Goal: Transaction & Acquisition: Purchase product/service

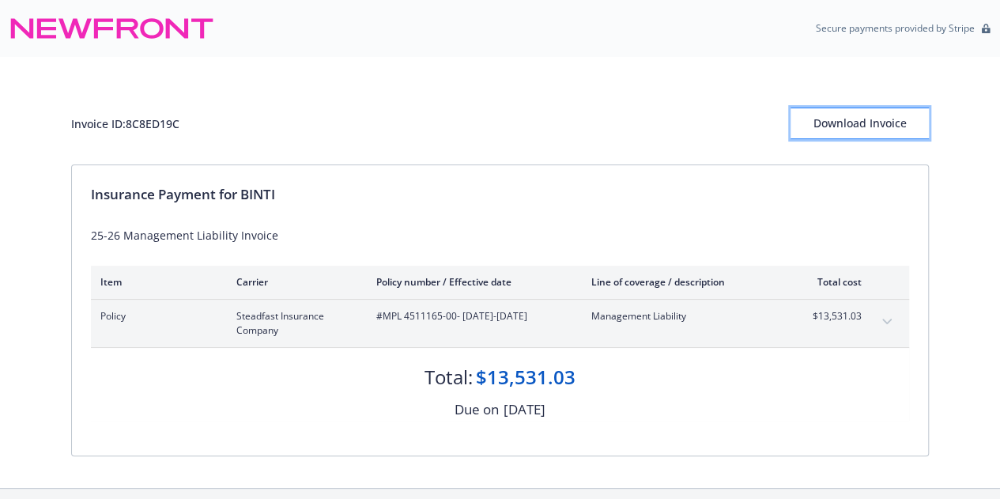
click at [863, 129] on div "Download Invoice" at bounding box center [860, 123] width 138 height 30
click at [851, 123] on div "Download Invoice" at bounding box center [860, 123] width 138 height 30
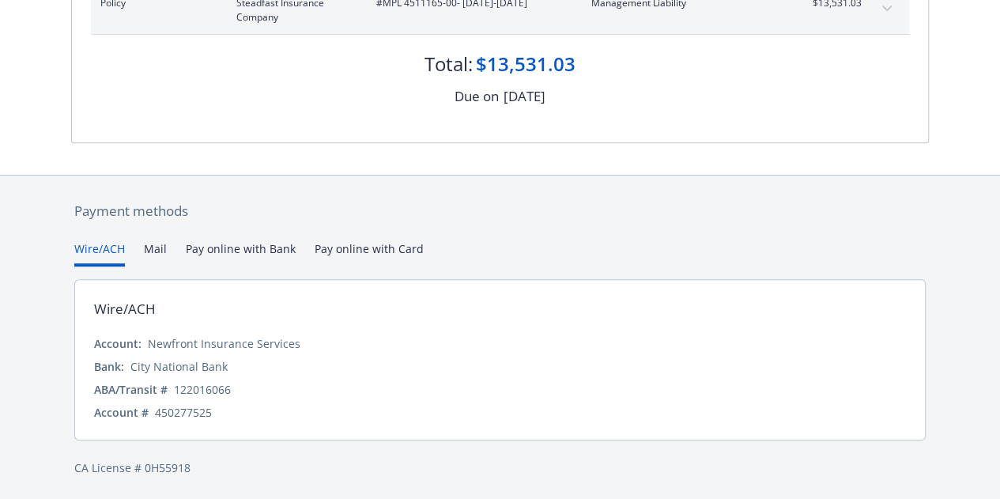
click at [255, 227] on div "Payment methods Wire/ACH Mail Pay online with Bank Pay online with Card Wire/AC…" at bounding box center [500, 339] width 858 height 327
click at [255, 228] on div "Payment methods Wire/ACH Mail Pay online with Bank Pay online with Card Wire/AC…" at bounding box center [500, 339] width 858 height 327
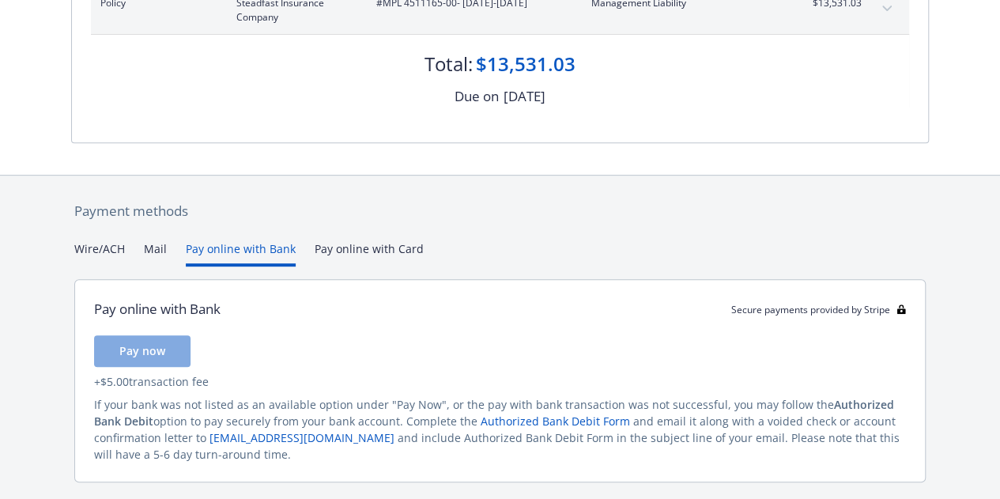
click at [257, 241] on button "Pay online with Bank" at bounding box center [241, 253] width 110 height 26
click at [149, 347] on span "Pay now" at bounding box center [142, 350] width 46 height 15
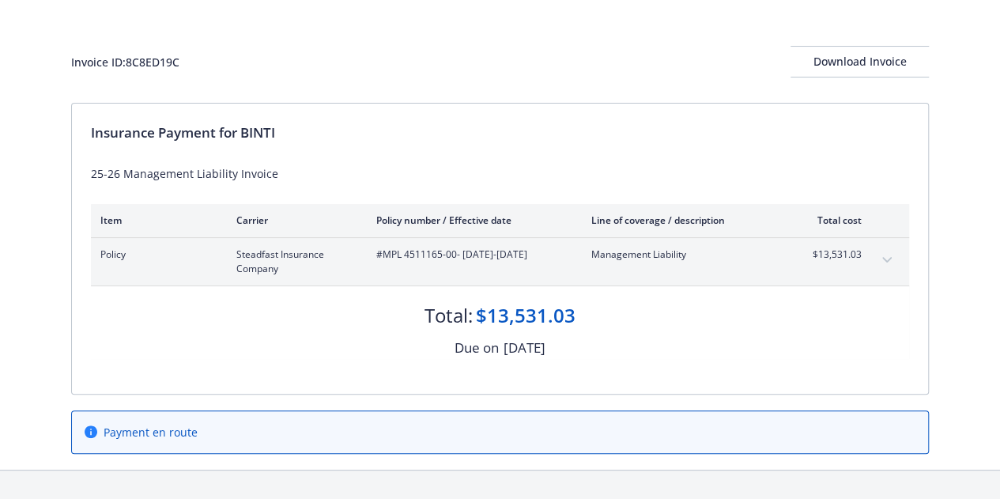
scroll to position [98, 0]
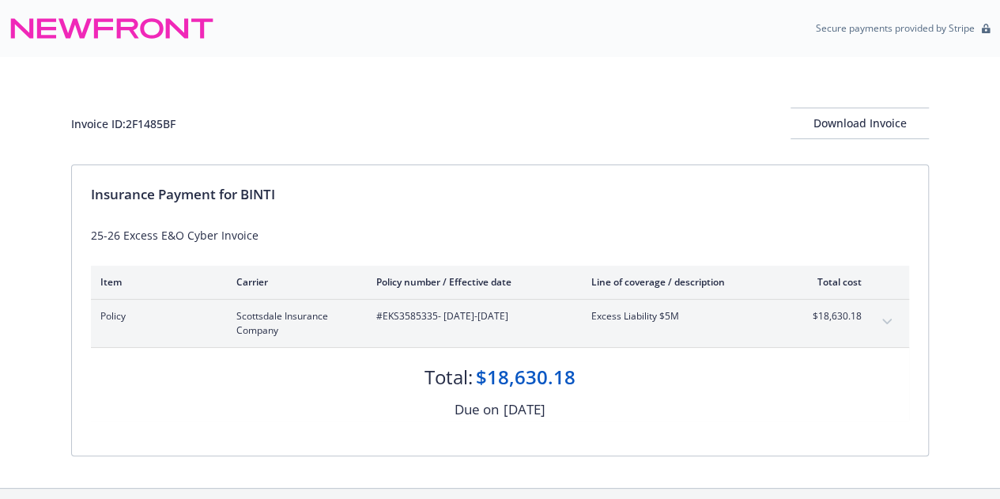
scroll to position [313, 0]
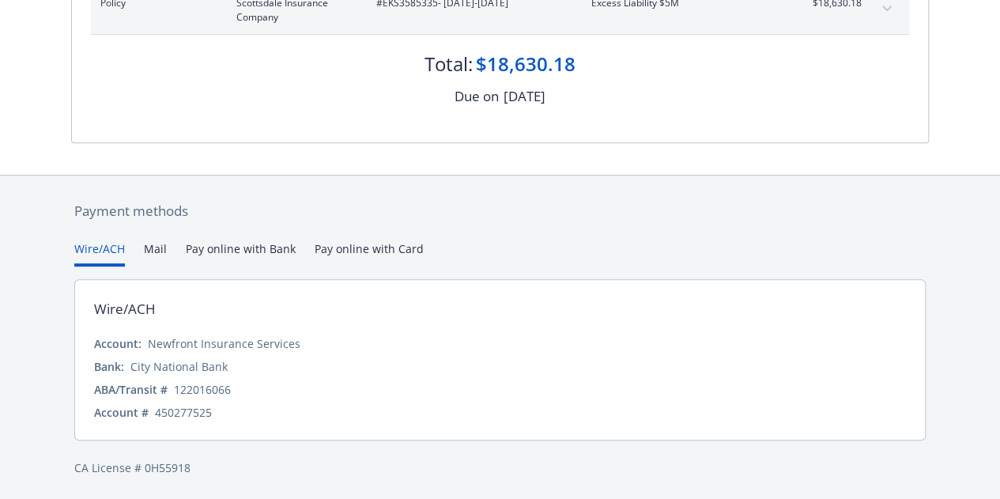
click at [251, 244] on button "Pay online with Bank" at bounding box center [241, 253] width 110 height 26
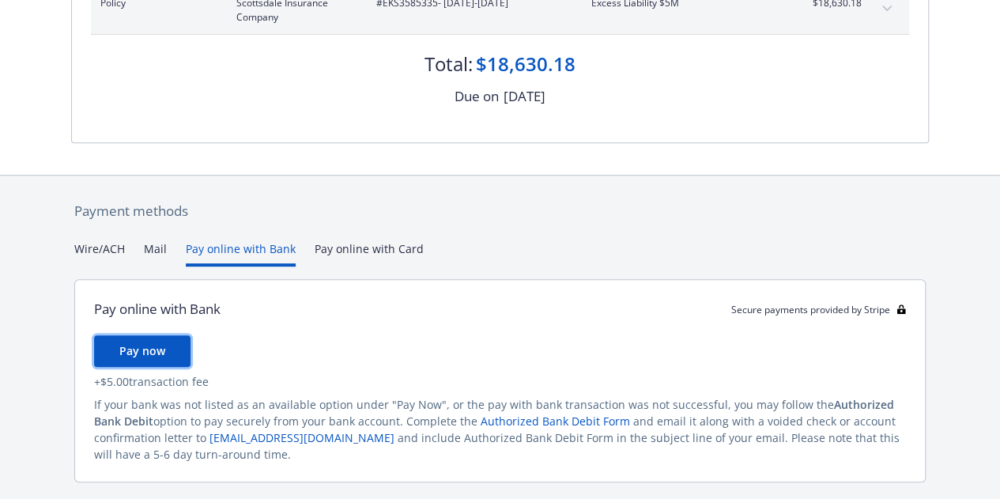
click at [153, 355] on span "Pay now" at bounding box center [142, 350] width 46 height 15
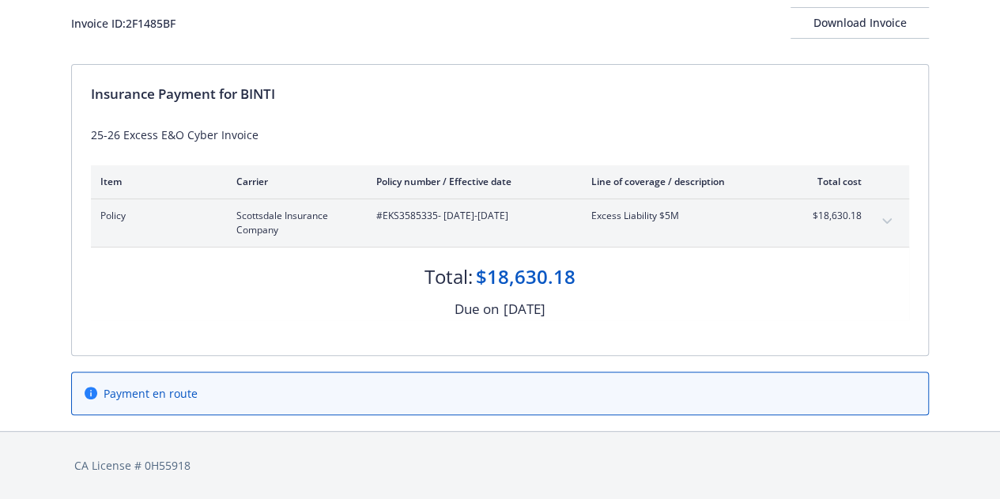
scroll to position [98, 0]
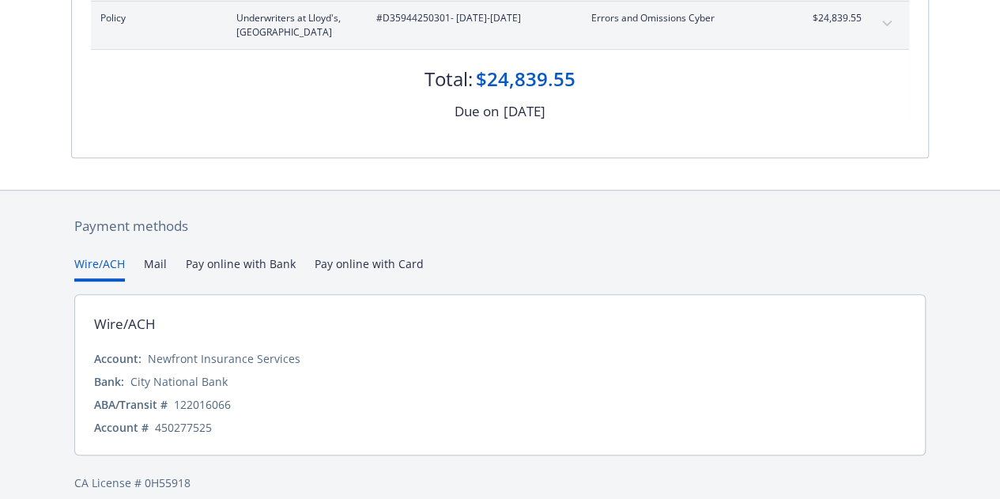
scroll to position [313, 0]
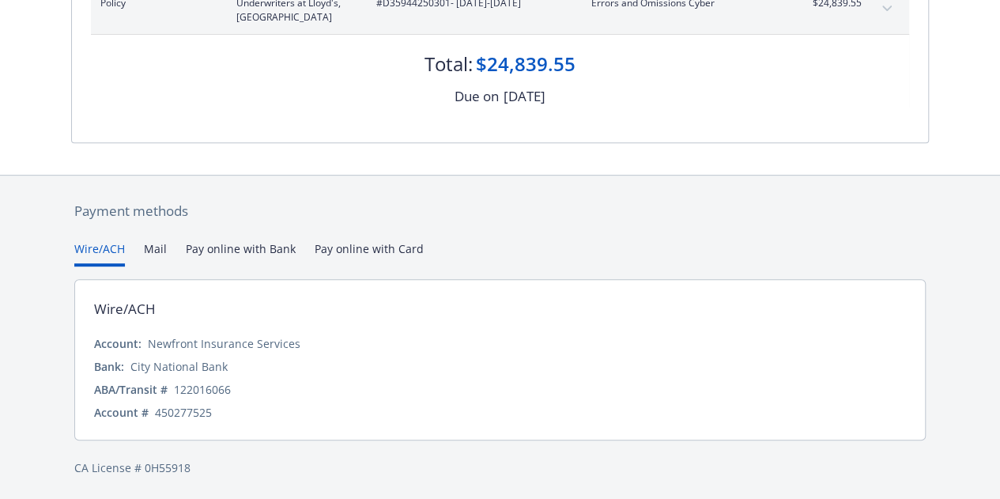
click at [157, 252] on button "Mail" at bounding box center [155, 253] width 23 height 26
click at [95, 122] on div "Secure payments provided by Stripe Invoice ID: 11EA54DC Download Invoice Insura…" at bounding box center [500, 94] width 1000 height 814
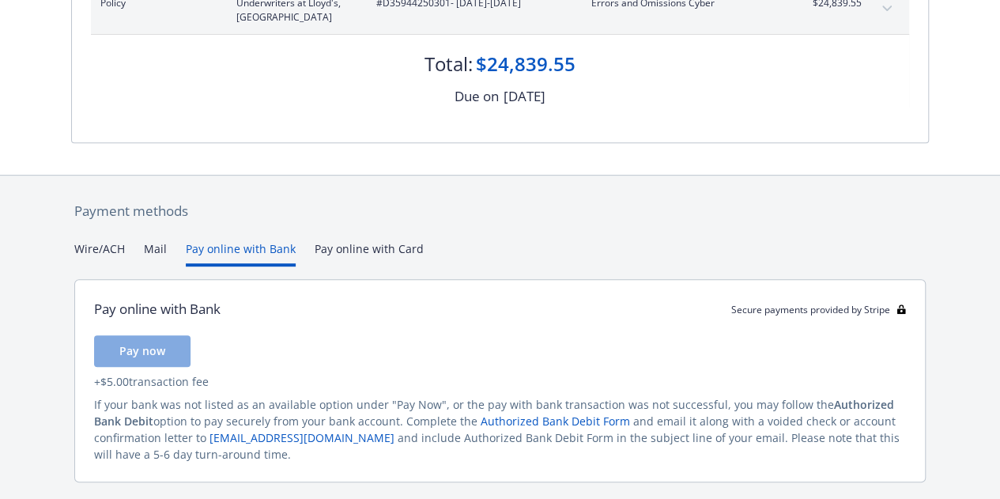
click at [191, 245] on button "Pay online with Bank" at bounding box center [241, 253] width 110 height 26
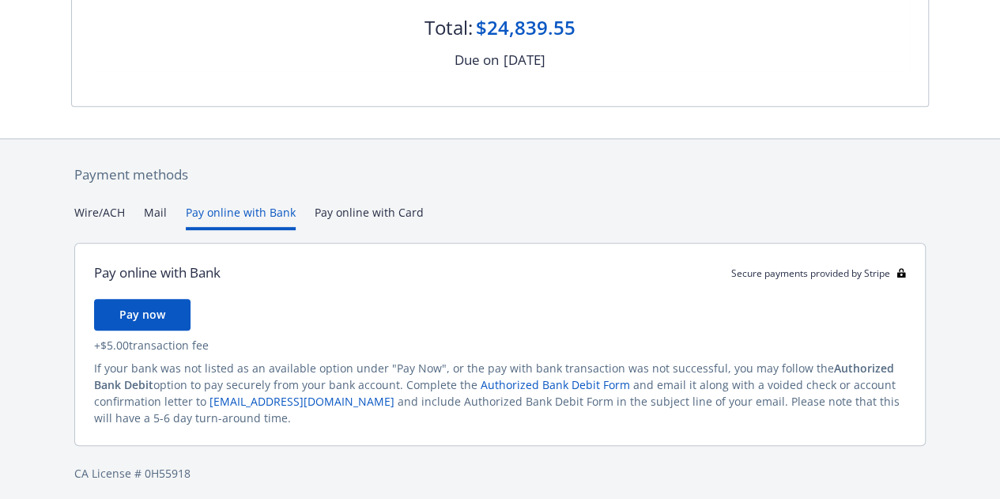
scroll to position [351, 0]
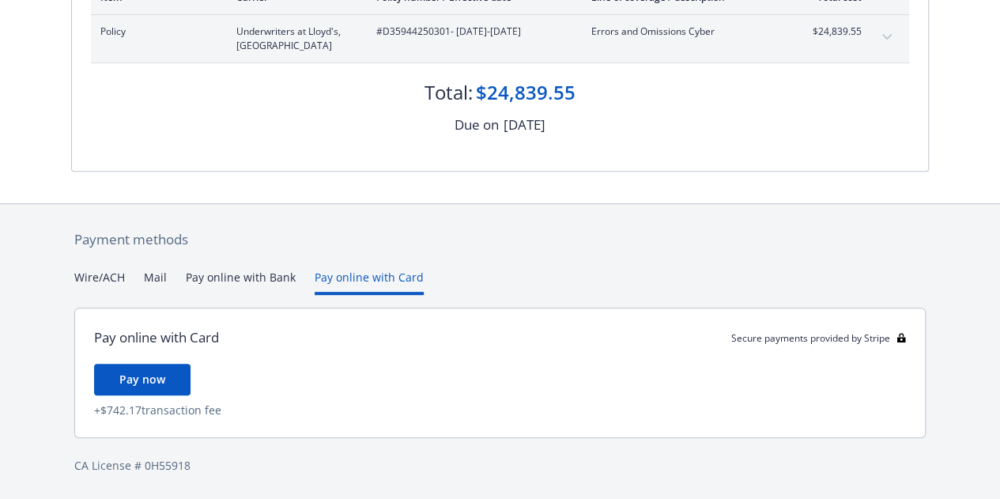
click at [376, 202] on div "Secure payments provided by Stripe Invoice ID: 11EA54DC Download Invoice Insura…" at bounding box center [500, 106] width 1000 height 783
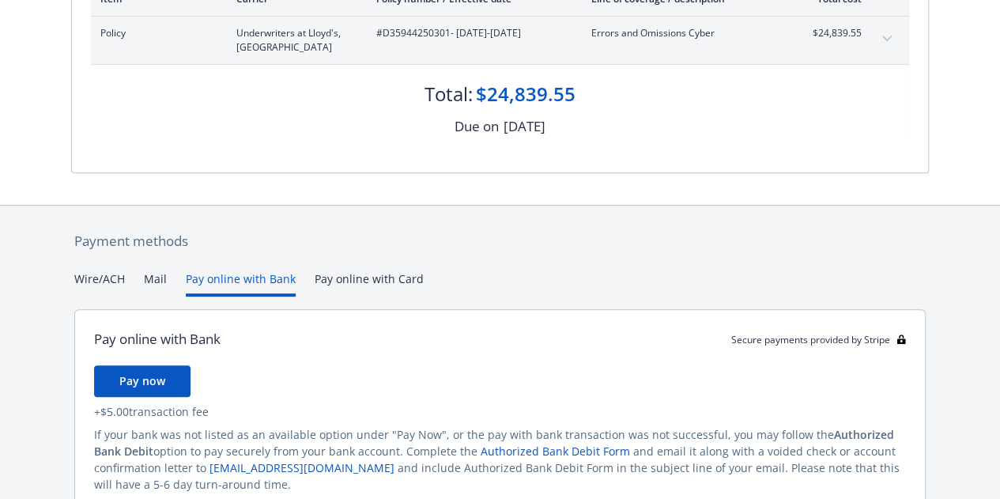
click at [274, 276] on button "Pay online with Bank" at bounding box center [241, 283] width 110 height 26
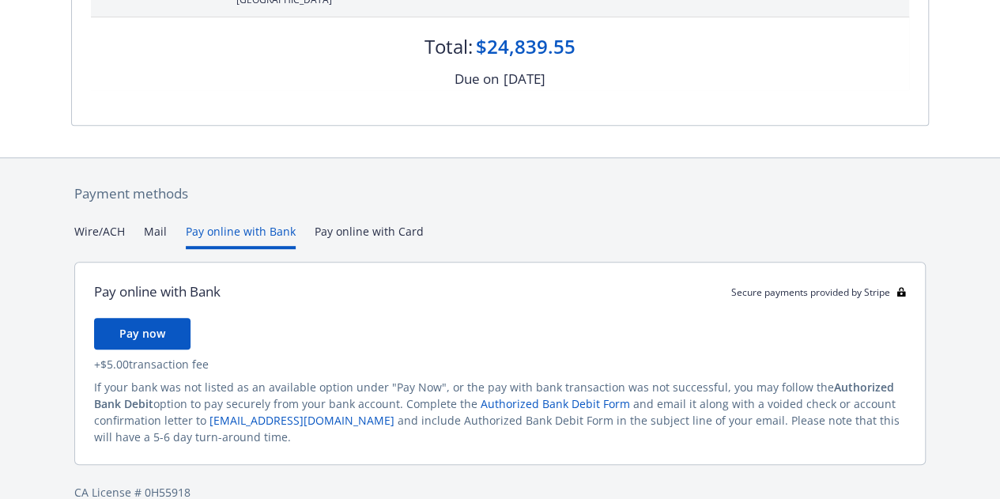
scroll to position [332, 0]
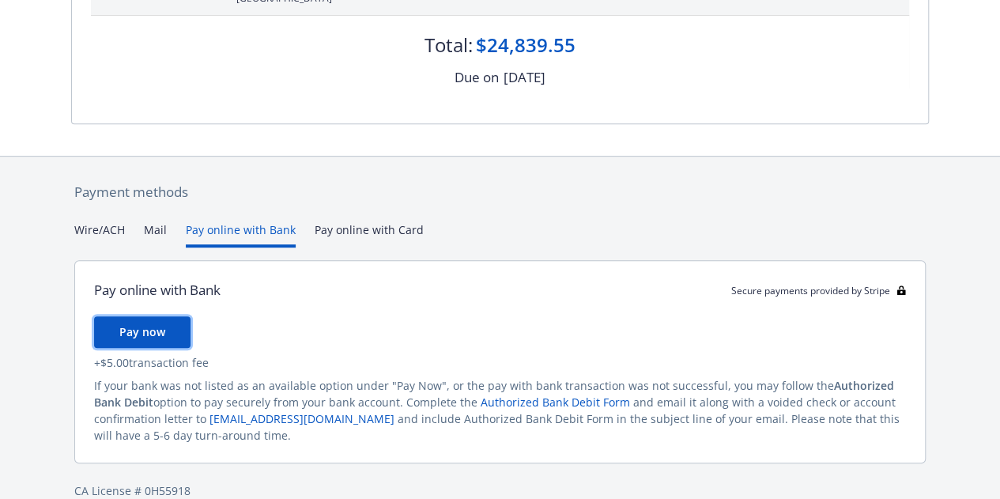
click at [139, 332] on span "Pay now" at bounding box center [142, 331] width 46 height 15
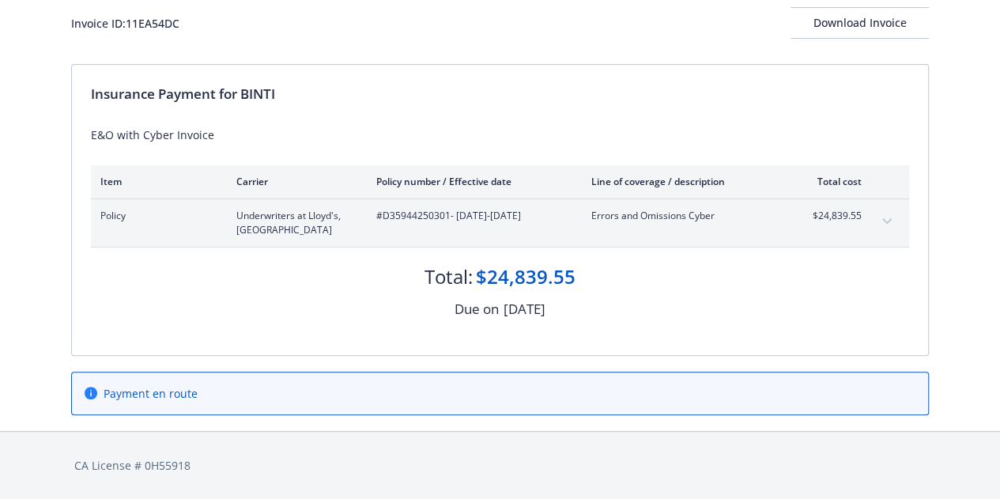
scroll to position [98, 0]
